Goal: Find specific page/section: Find specific page/section

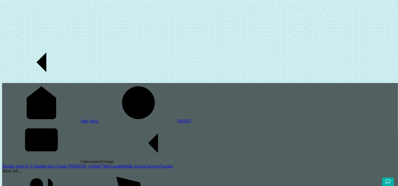
click at [49, 164] on link "2nd Grade ([PERSON_NAME]')" at bounding box center [77, 166] width 56 height 4
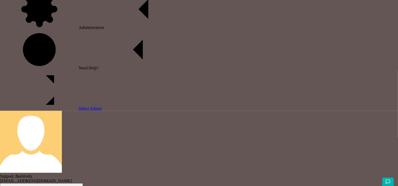
scroll to position [286, 0]
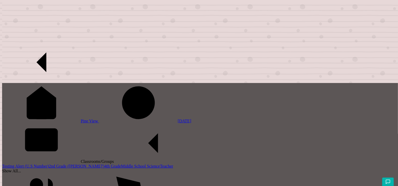
click at [121, 164] on link "Middle School Science" at bounding box center [140, 166] width 39 height 4
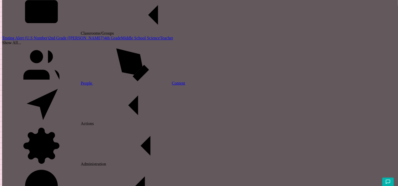
scroll to position [131, 0]
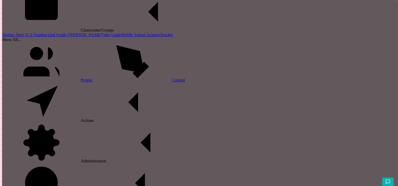
click at [39, 37] on link "Testing Alert (U.S Number)" at bounding box center [25, 35] width 47 height 4
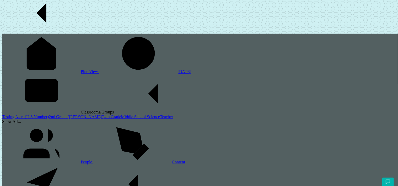
scroll to position [44, 0]
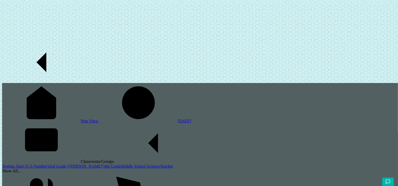
click at [22, 168] on div "Show All..." at bounding box center [200, 170] width 396 height 5
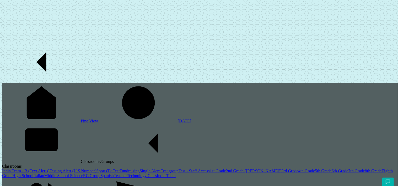
scroll to position [79, 0]
click at [210, 168] on link "1st Grade" at bounding box center [218, 170] width 16 height 4
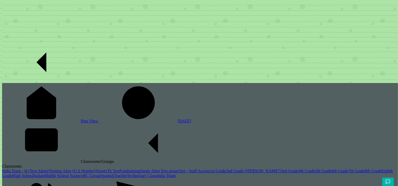
click at [332, 168] on link "6th Grade" at bounding box center [340, 170] width 17 height 4
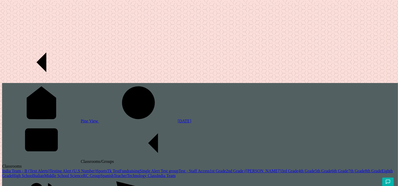
click at [349, 168] on link "7th Grade" at bounding box center [357, 170] width 17 height 4
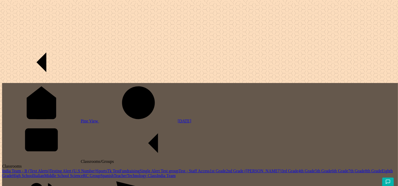
click at [365, 168] on link "8th Grade" at bounding box center [373, 170] width 17 height 4
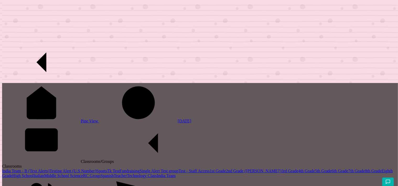
click at [26, 173] on link "High School" at bounding box center [22, 175] width 21 height 4
click at [83, 173] on link "RC Group" at bounding box center [91, 175] width 17 height 4
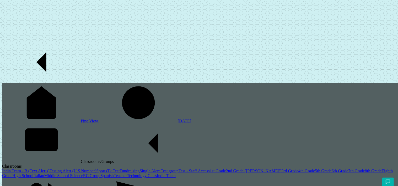
scroll to position [186, 0]
click at [100, 173] on link "Spanish" at bounding box center [106, 175] width 13 height 4
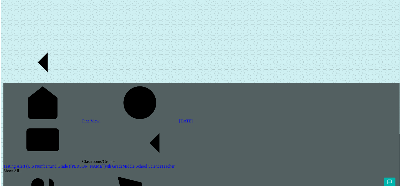
scroll to position [33, 0]
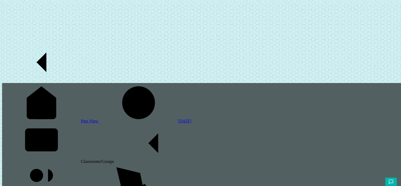
radio input "false"
radio input "true"
checkbox input "true"
